Goal: Information Seeking & Learning: Learn about a topic

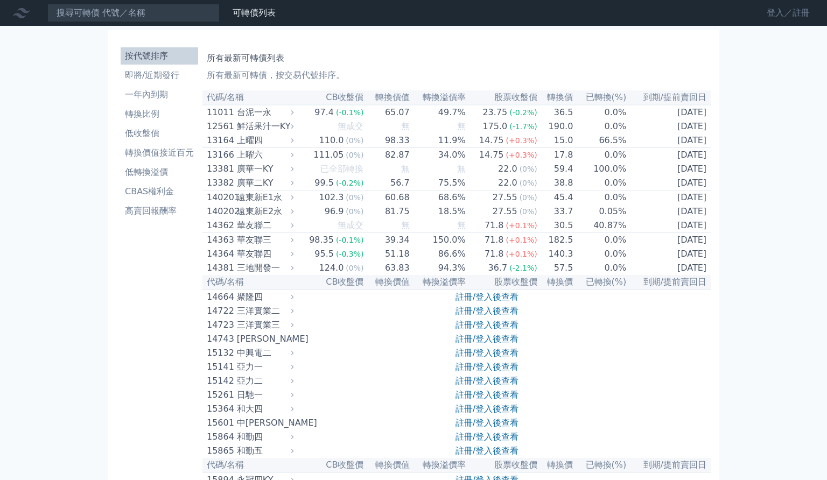
click at [773, 13] on link "登入／註冊" at bounding box center [788, 12] width 60 height 17
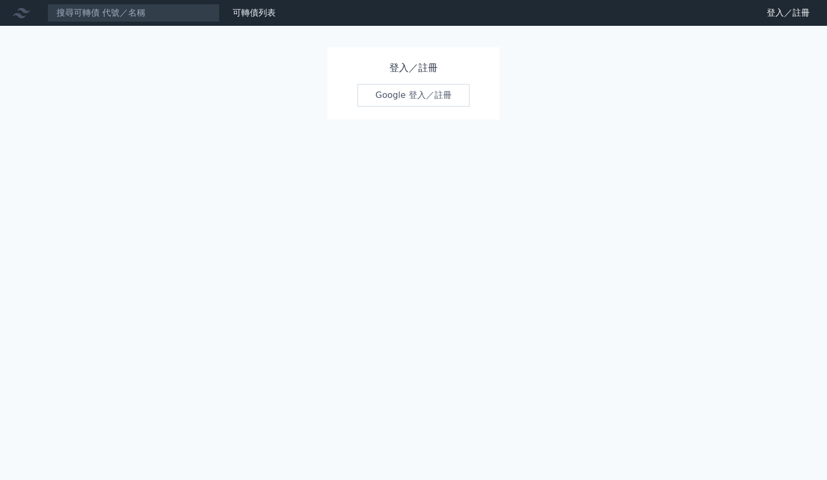
click at [432, 92] on link "Google 登入／註冊" at bounding box center [413, 95] width 112 height 23
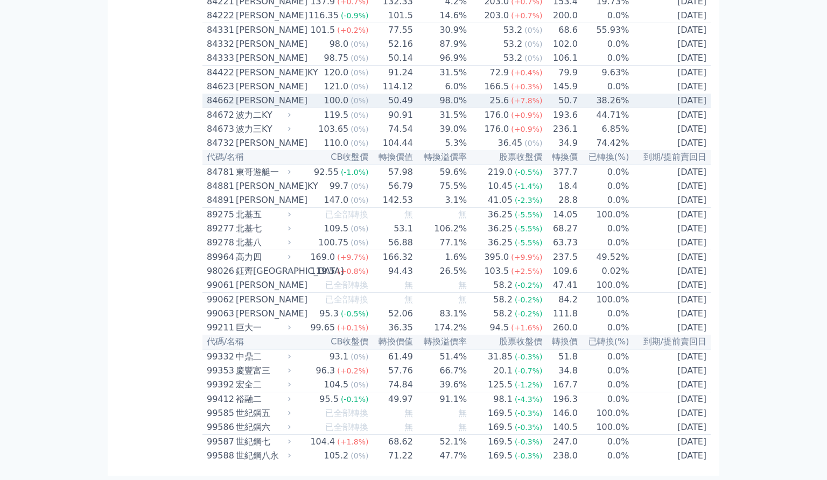
scroll to position [6320, 0]
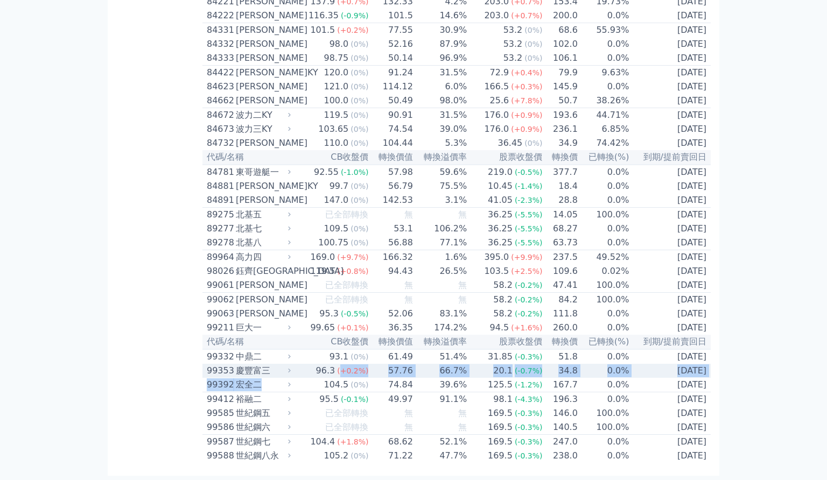
drag, startPoint x: 208, startPoint y: 456, endPoint x: 229, endPoint y: 399, distance: 60.6
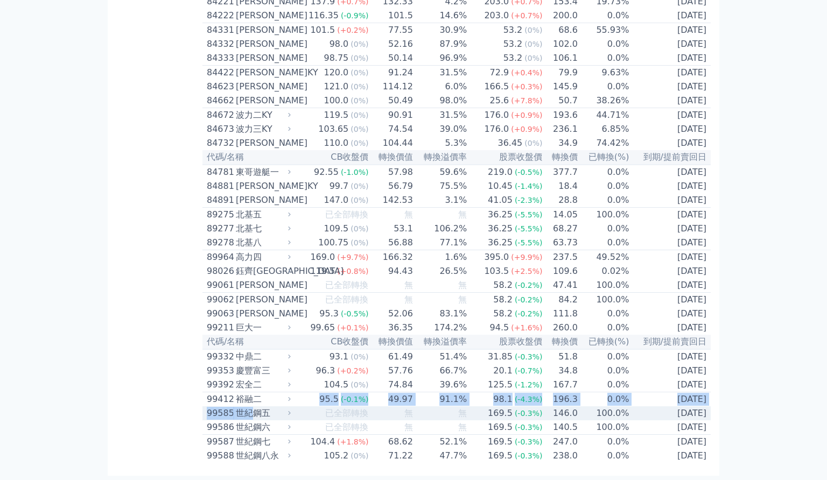
drag, startPoint x: 195, startPoint y: 467, endPoint x: 247, endPoint y: 386, distance: 95.9
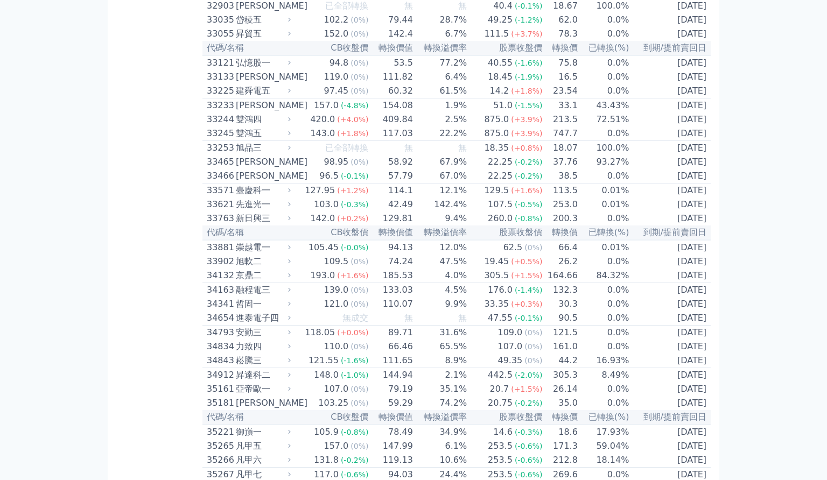
scroll to position [0, 0]
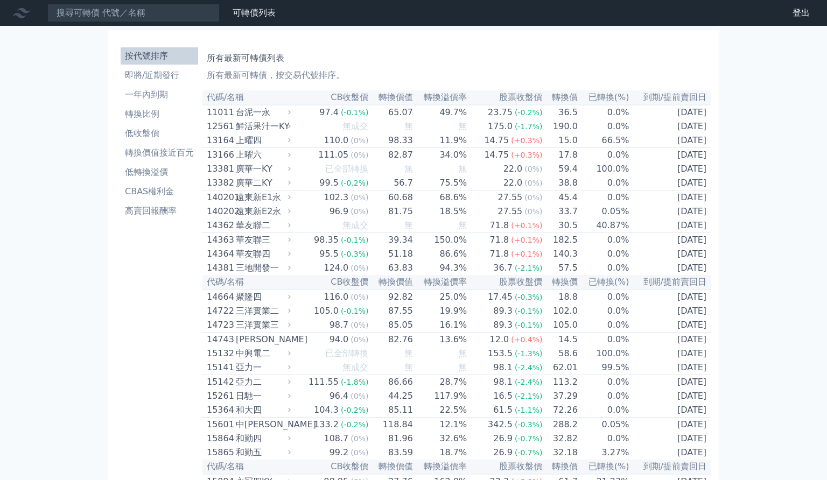
drag, startPoint x: 438, startPoint y: 44, endPoint x: 430, endPoint y: 47, distance: 9.0
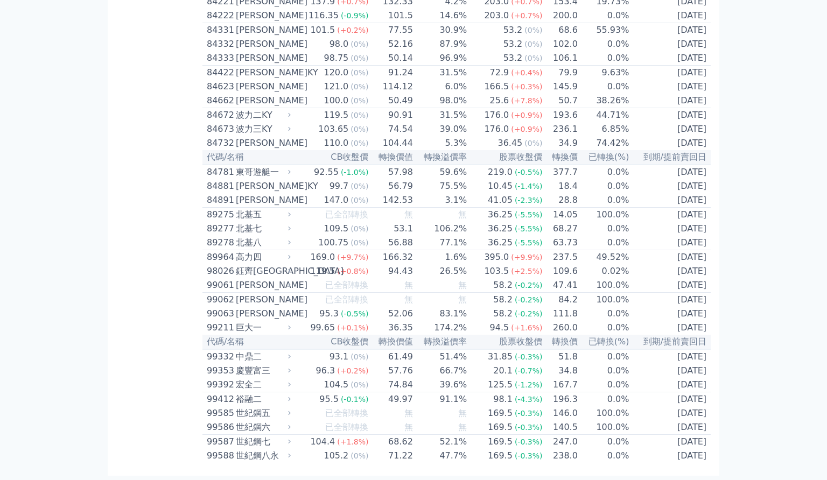
scroll to position [6320, 0]
drag, startPoint x: 210, startPoint y: 55, endPoint x: 711, endPoint y: 505, distance: 673.5
